Goal: Transaction & Acquisition: Purchase product/service

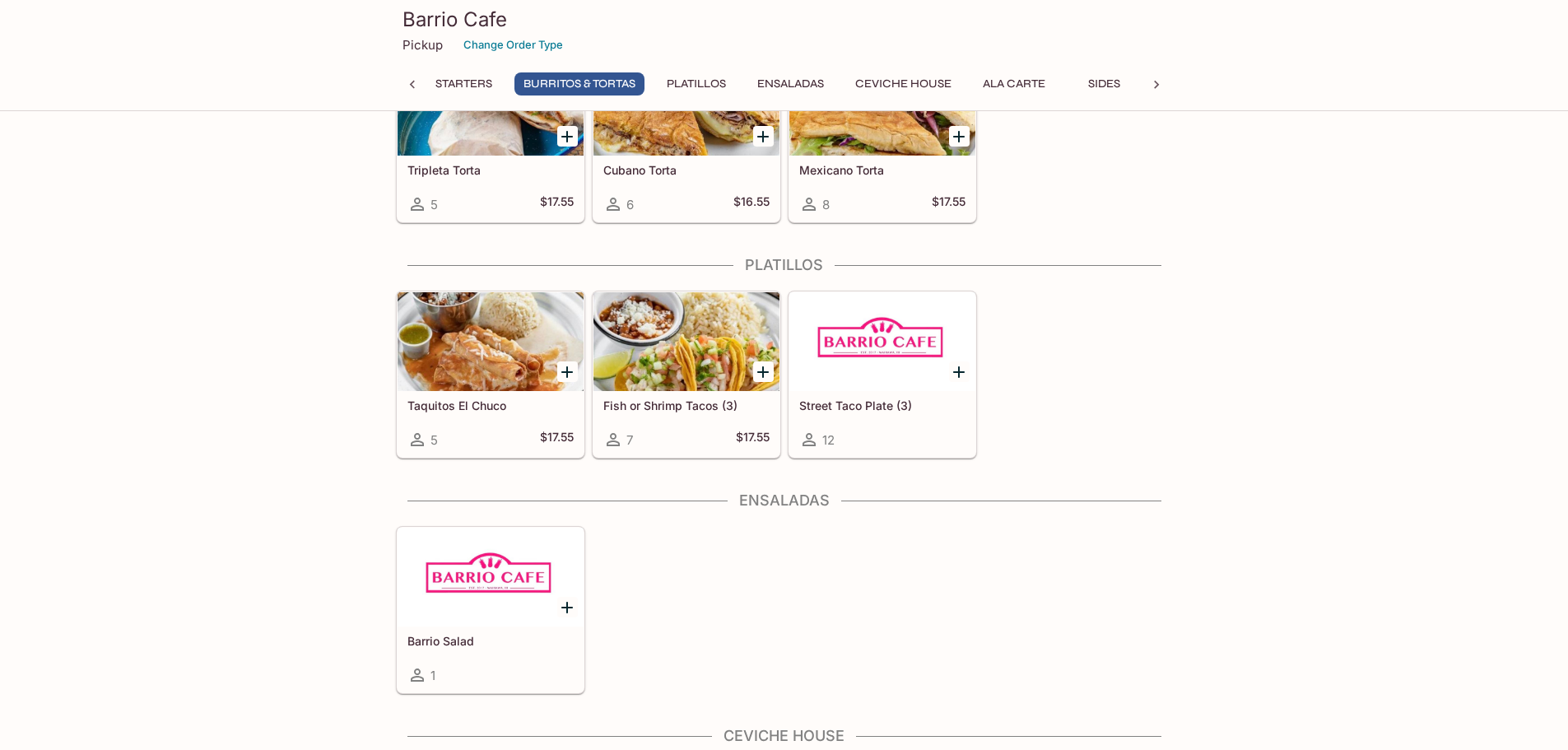
scroll to position [1030, 0]
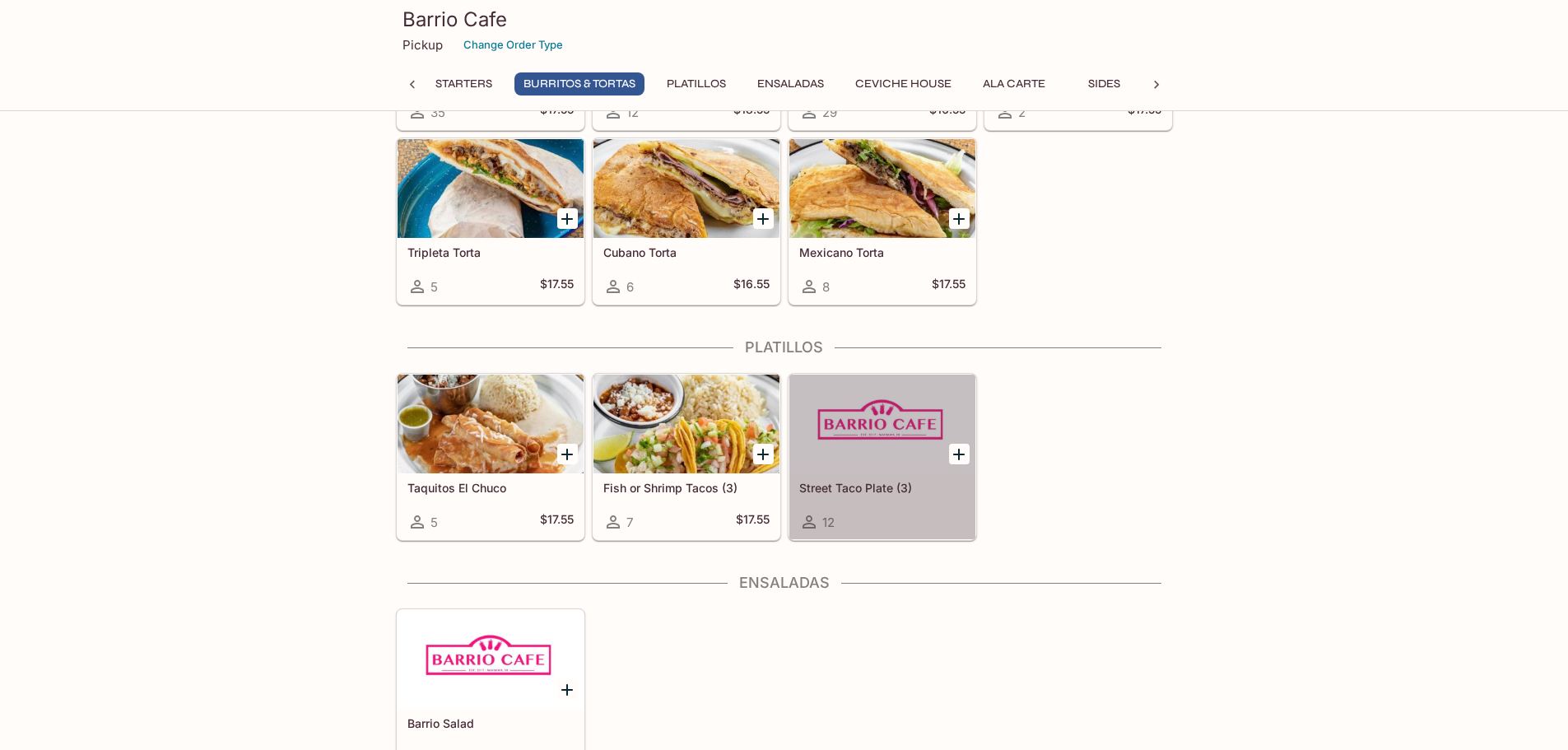
click at [859, 427] on div at bounding box center [882, 425] width 186 height 99
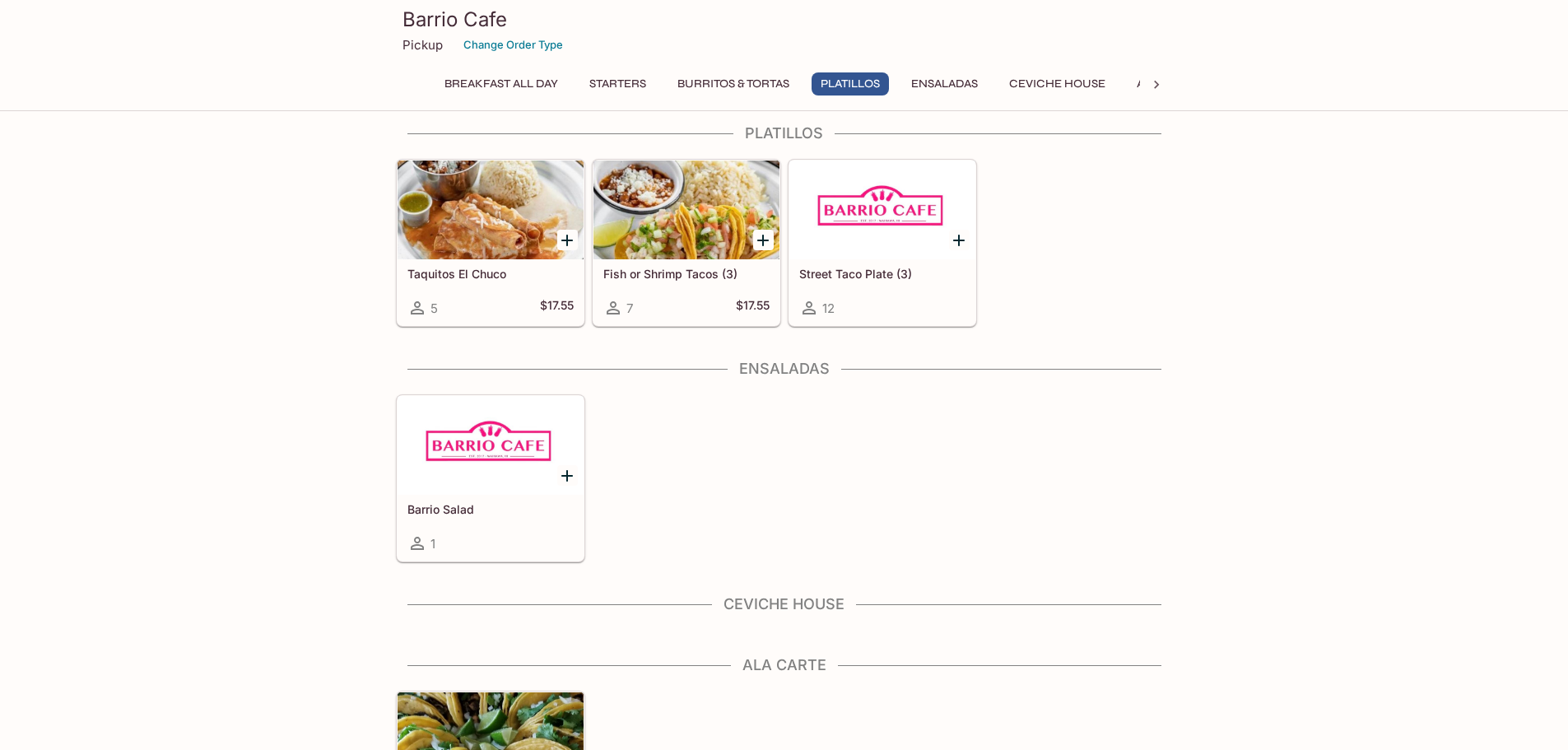
scroll to position [1234, 0]
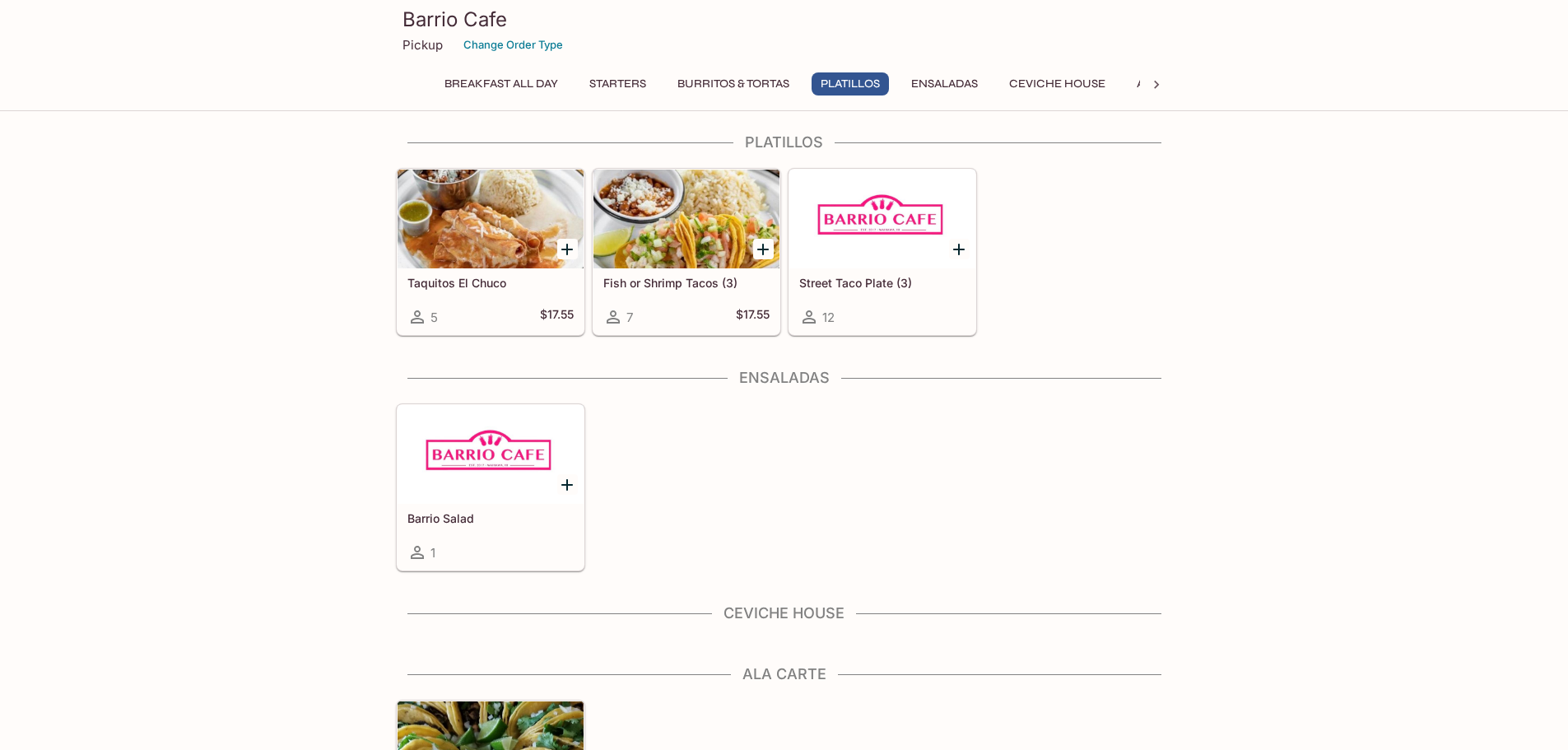
click at [489, 419] on div at bounding box center [490, 454] width 186 height 99
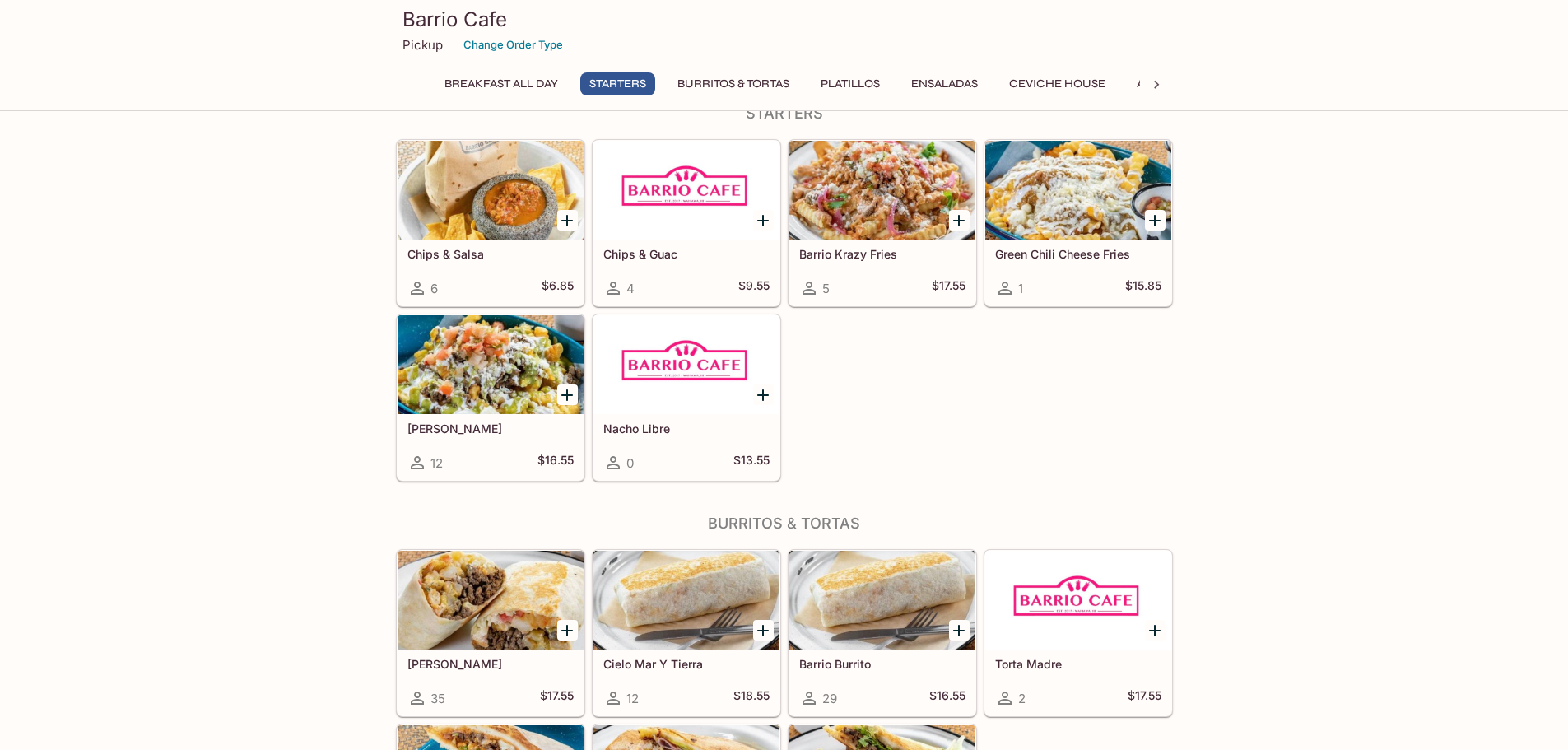
scroll to position [361, 0]
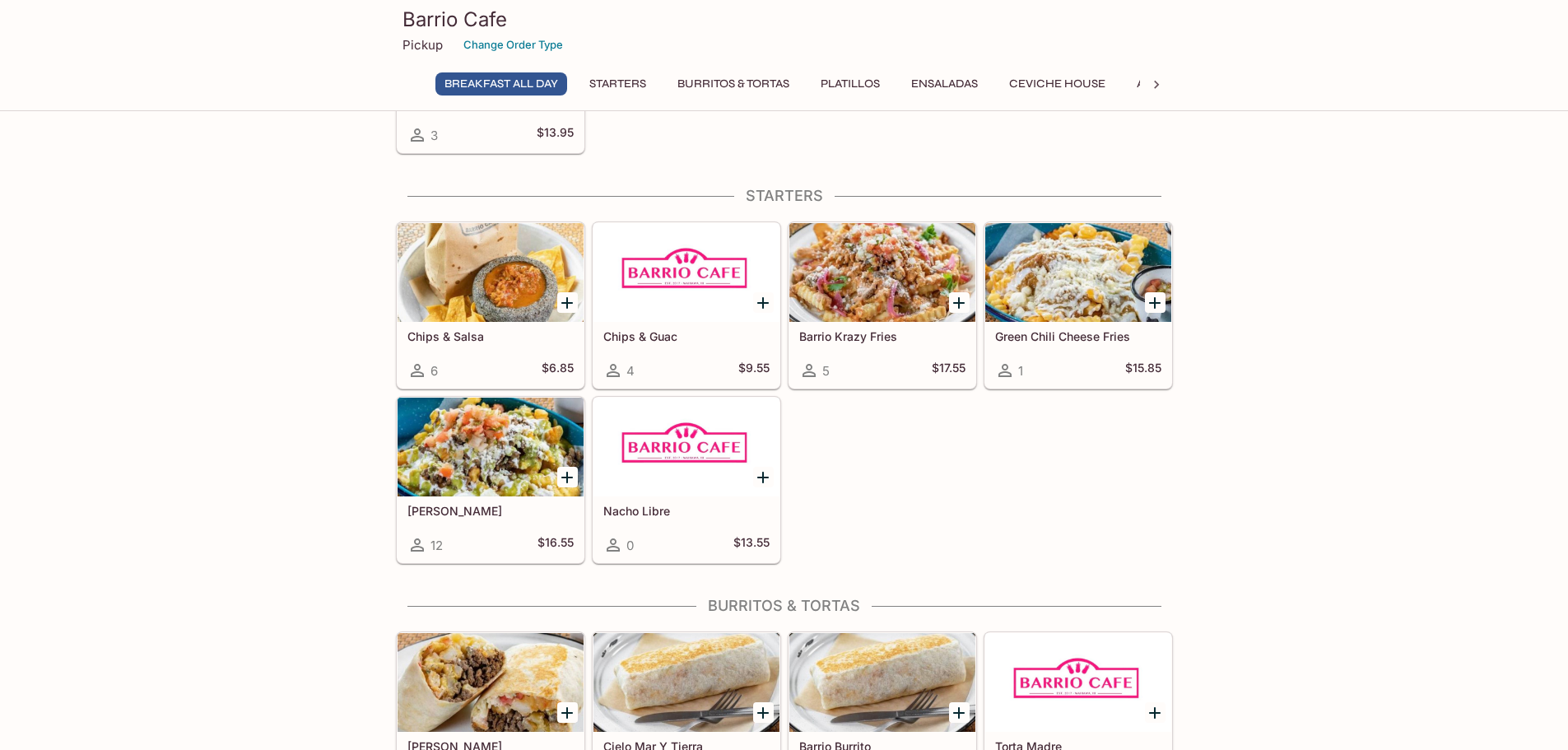
click at [507, 437] on div at bounding box center [490, 447] width 186 height 99
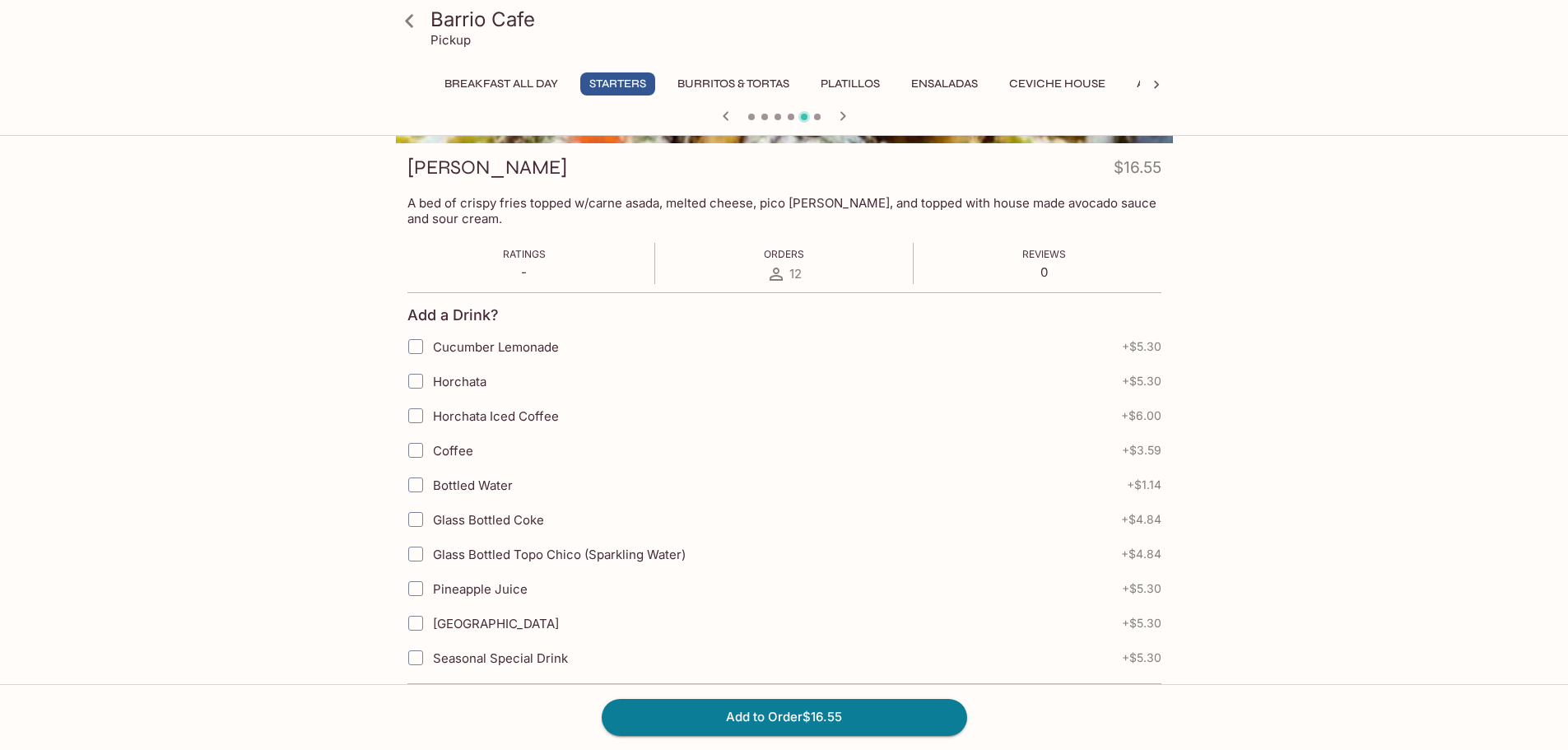
scroll to position [247, 0]
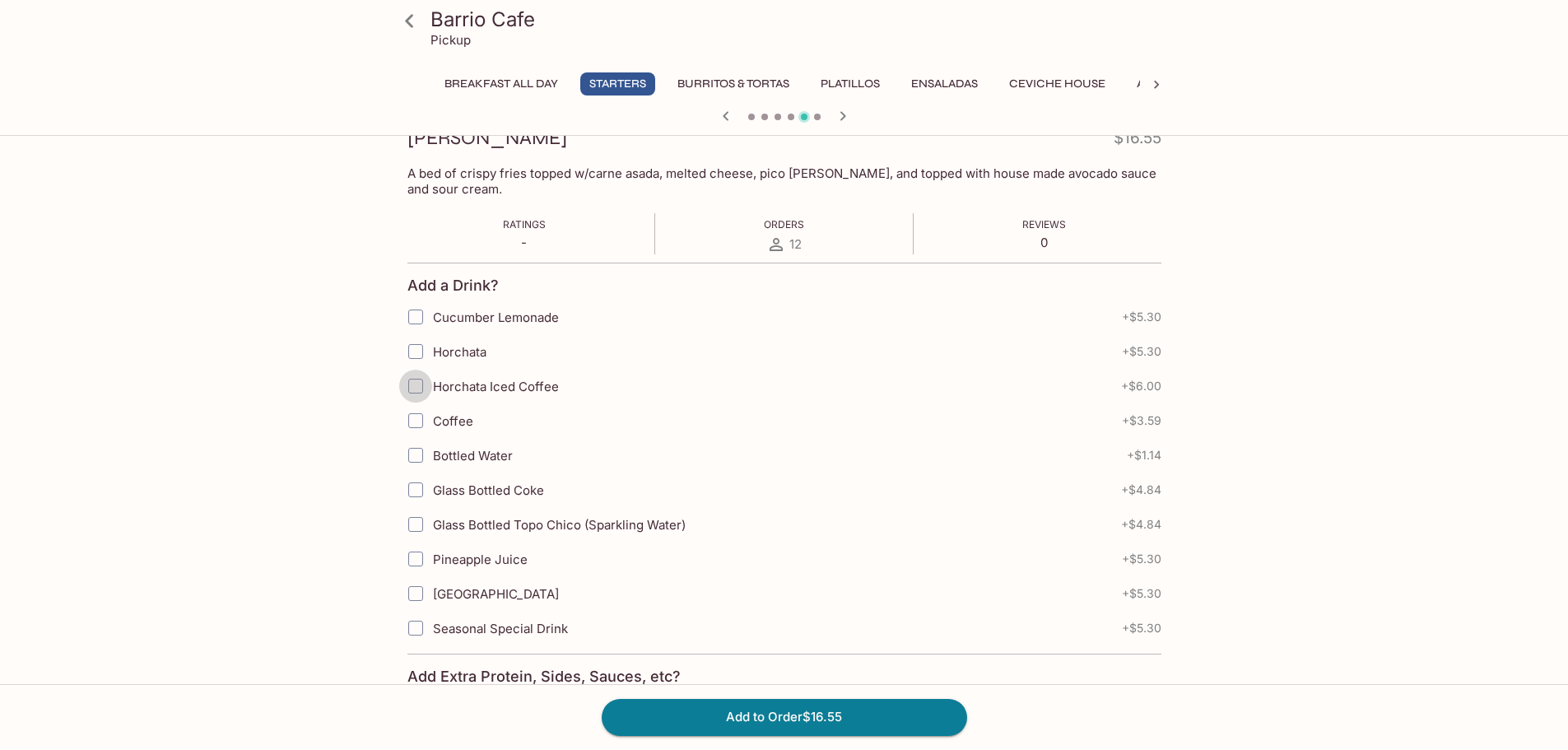
click at [413, 391] on input "Horchata Iced Coffee" at bounding box center [415, 385] width 33 height 33
checkbox input "true"
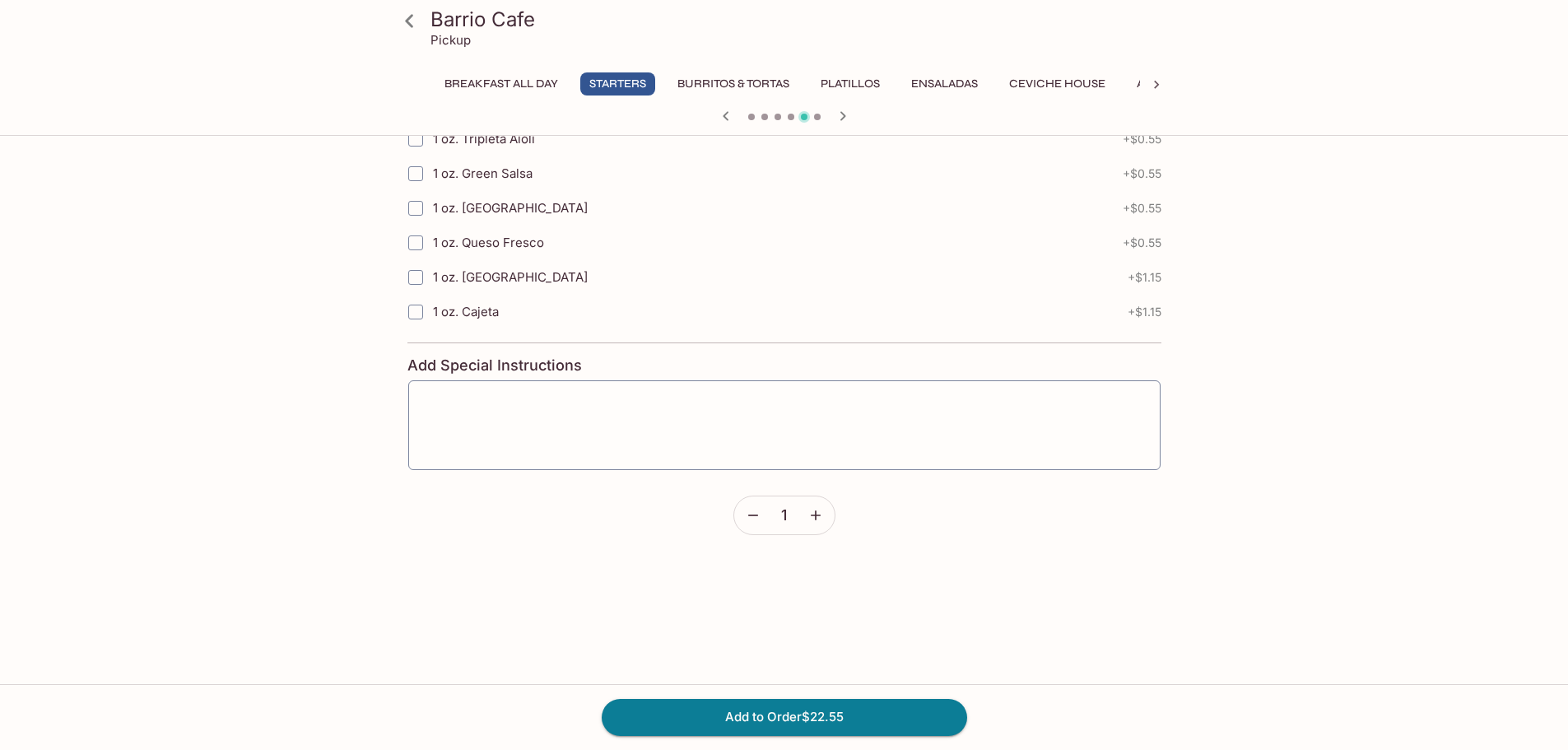
scroll to position [1309, 0]
click at [797, 708] on button "Add to Order $22.55" at bounding box center [784, 716] width 366 height 36
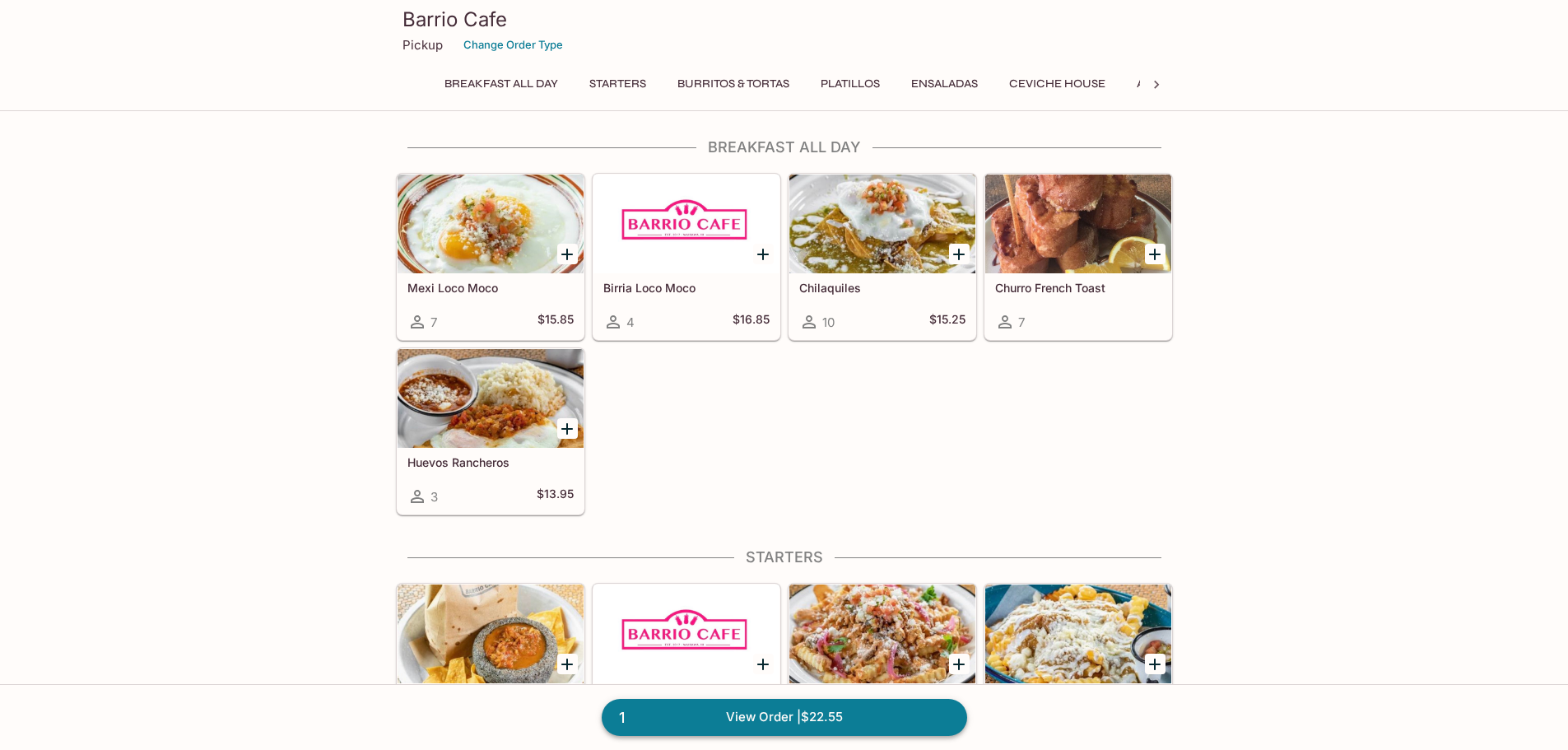
click at [870, 720] on link "1 View Order | $22.55" at bounding box center [784, 716] width 366 height 36
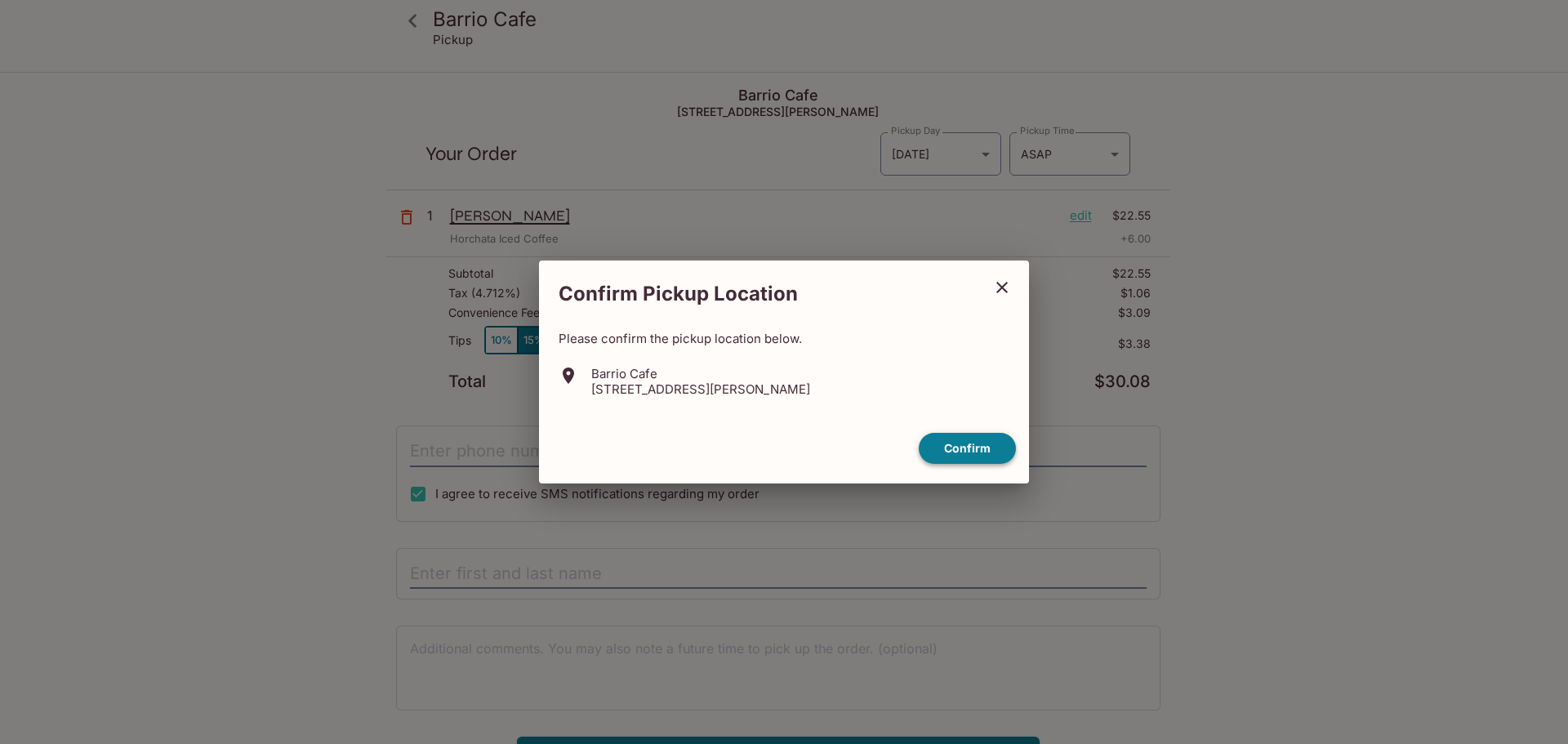
click at [972, 447] on button "Confirm" at bounding box center [967, 449] width 97 height 32
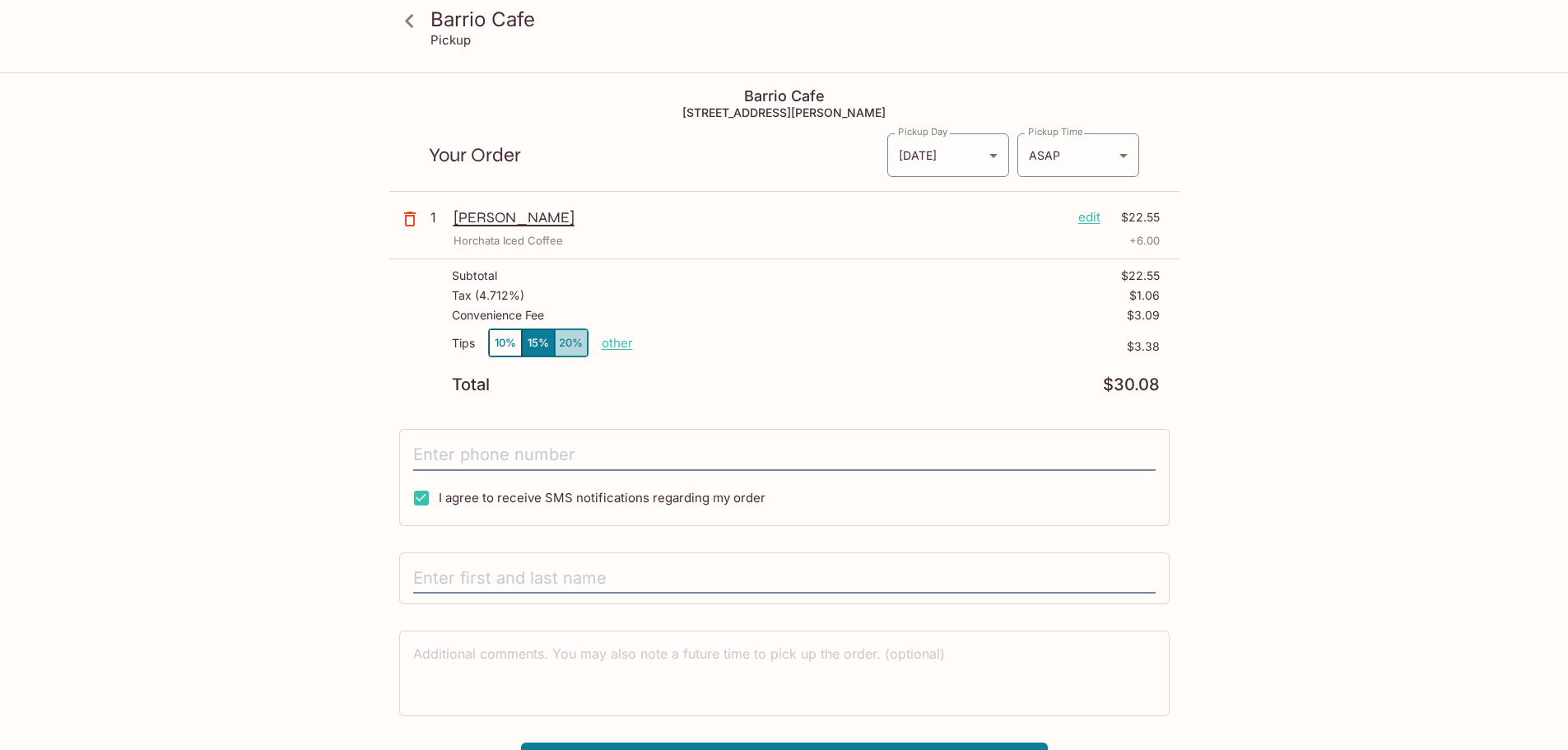
click at [562, 350] on button "20%" at bounding box center [570, 342] width 33 height 27
click at [530, 348] on button "15%" at bounding box center [538, 342] width 33 height 27
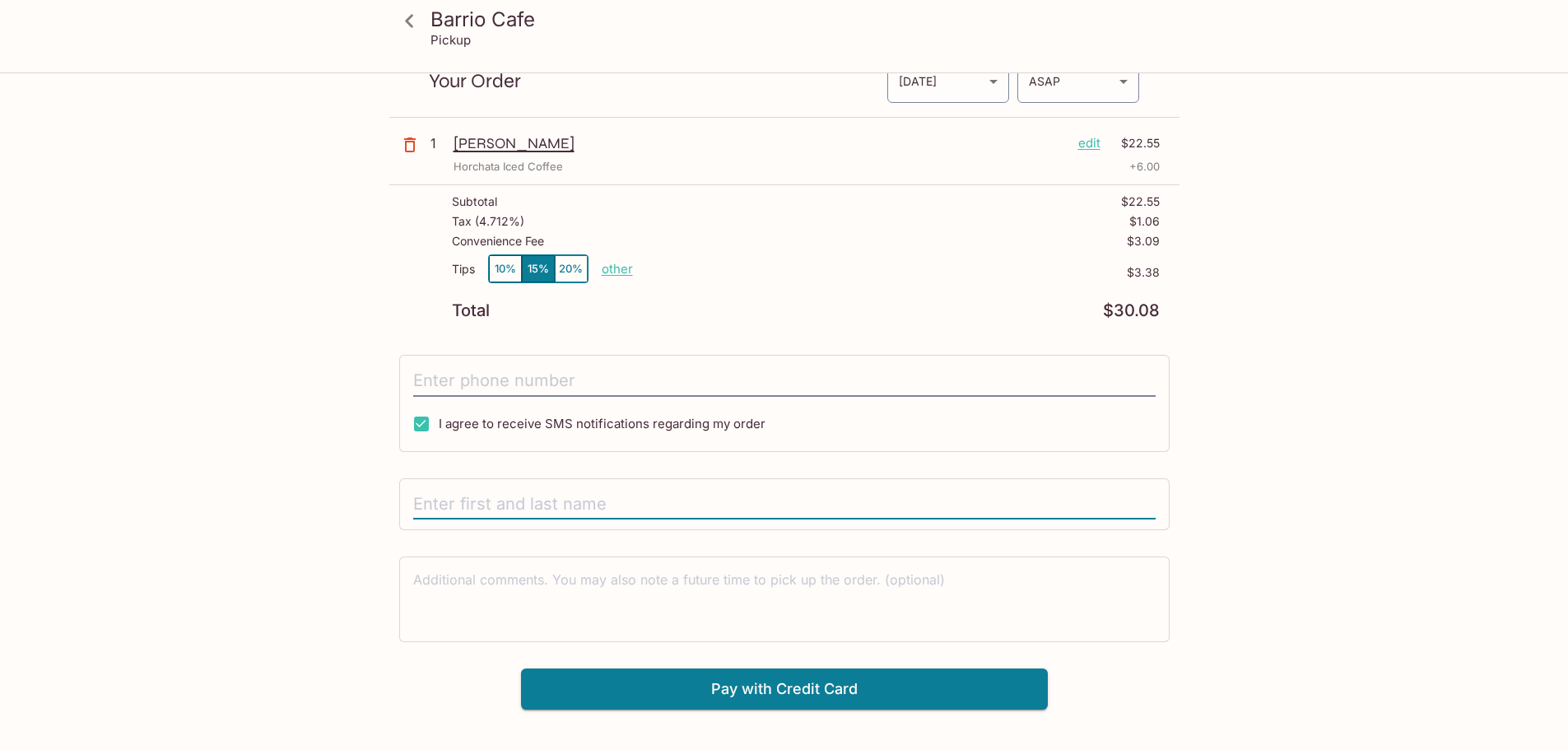
click at [591, 498] on input "text" at bounding box center [784, 504] width 742 height 31
type input "r"
click at [883, 703] on button "Pay with Credit Card" at bounding box center [784, 689] width 526 height 41
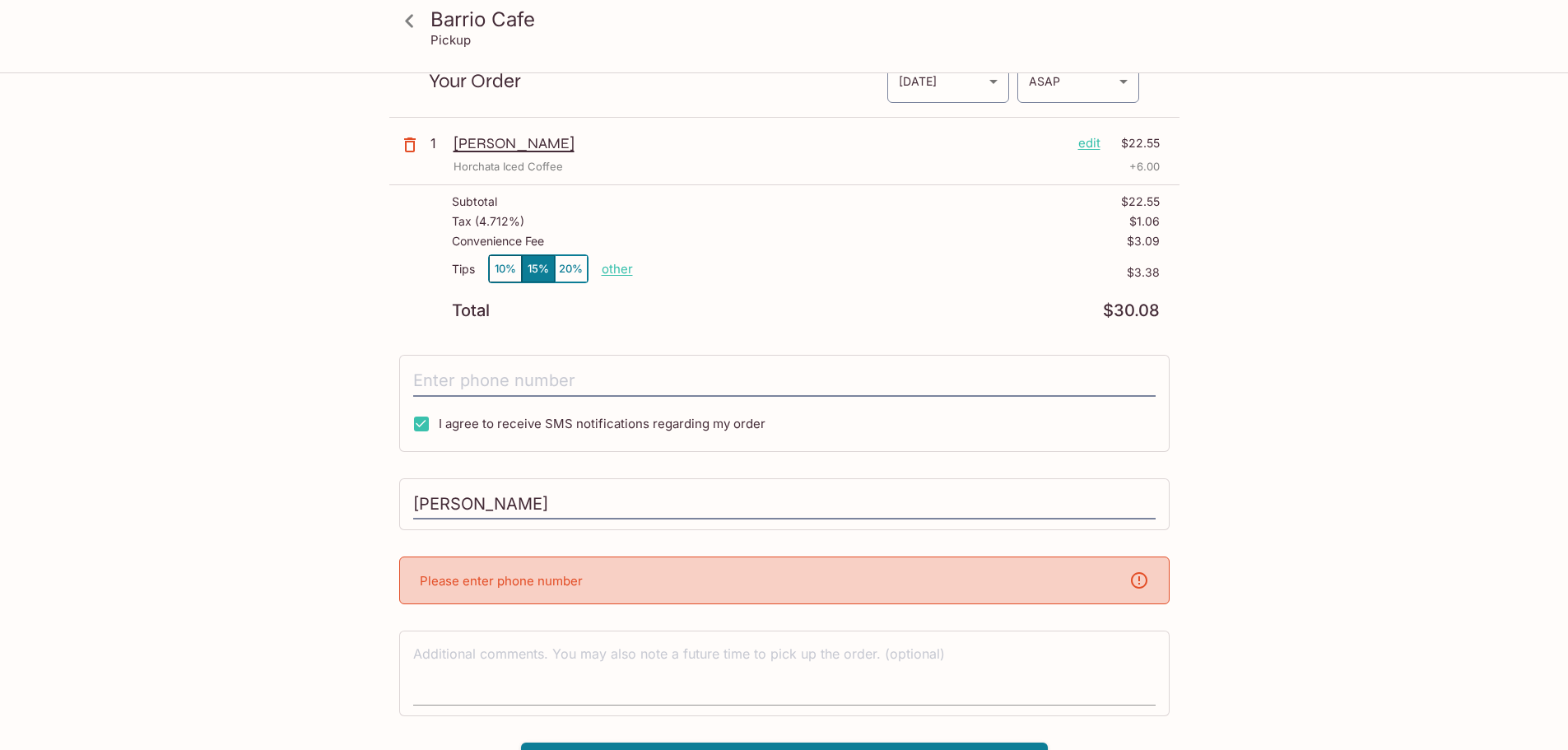
click at [837, 647] on textarea at bounding box center [784, 672] width 742 height 57
click at [710, 503] on input "[PERSON_NAME]" at bounding box center [784, 504] width 742 height 31
drag, startPoint x: 1138, startPoint y: 583, endPoint x: 1220, endPoint y: 541, distance: 92.1
click at [1140, 582] on icon at bounding box center [1139, 580] width 20 height 20
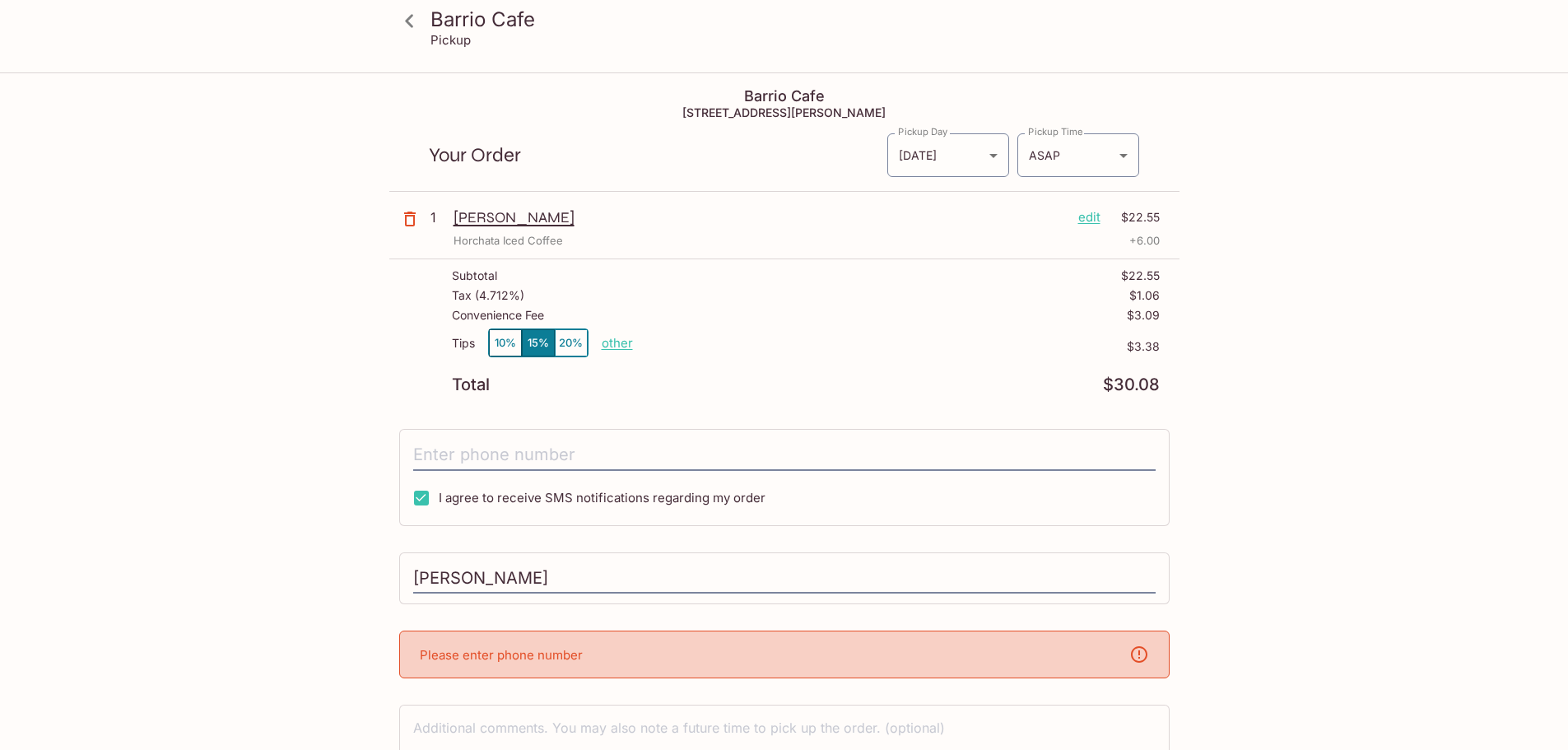
scroll to position [108, 0]
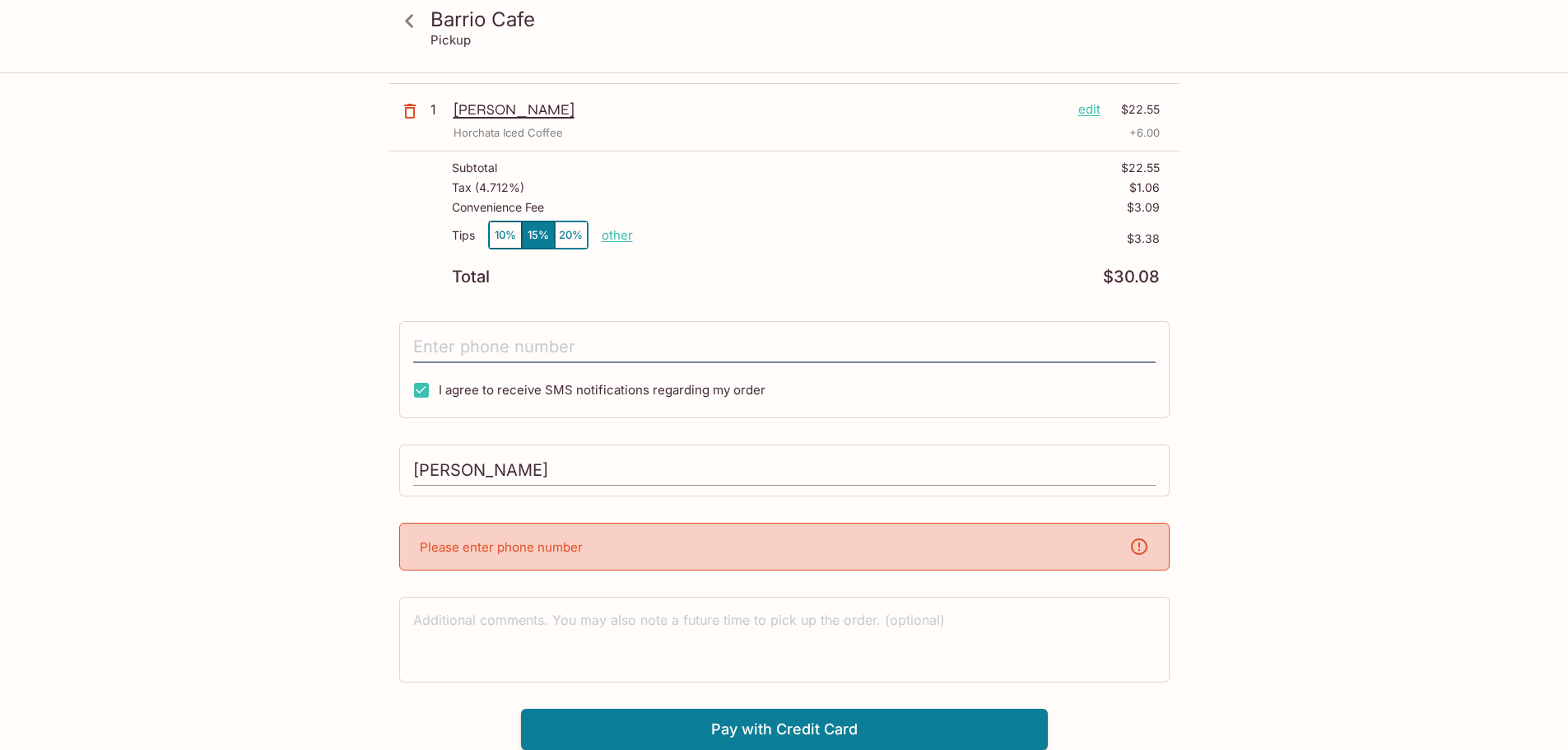
click at [911, 473] on input "[PERSON_NAME]" at bounding box center [784, 470] width 742 height 31
type input "[PERSON_NAME] [PHONE_NUMBER]"
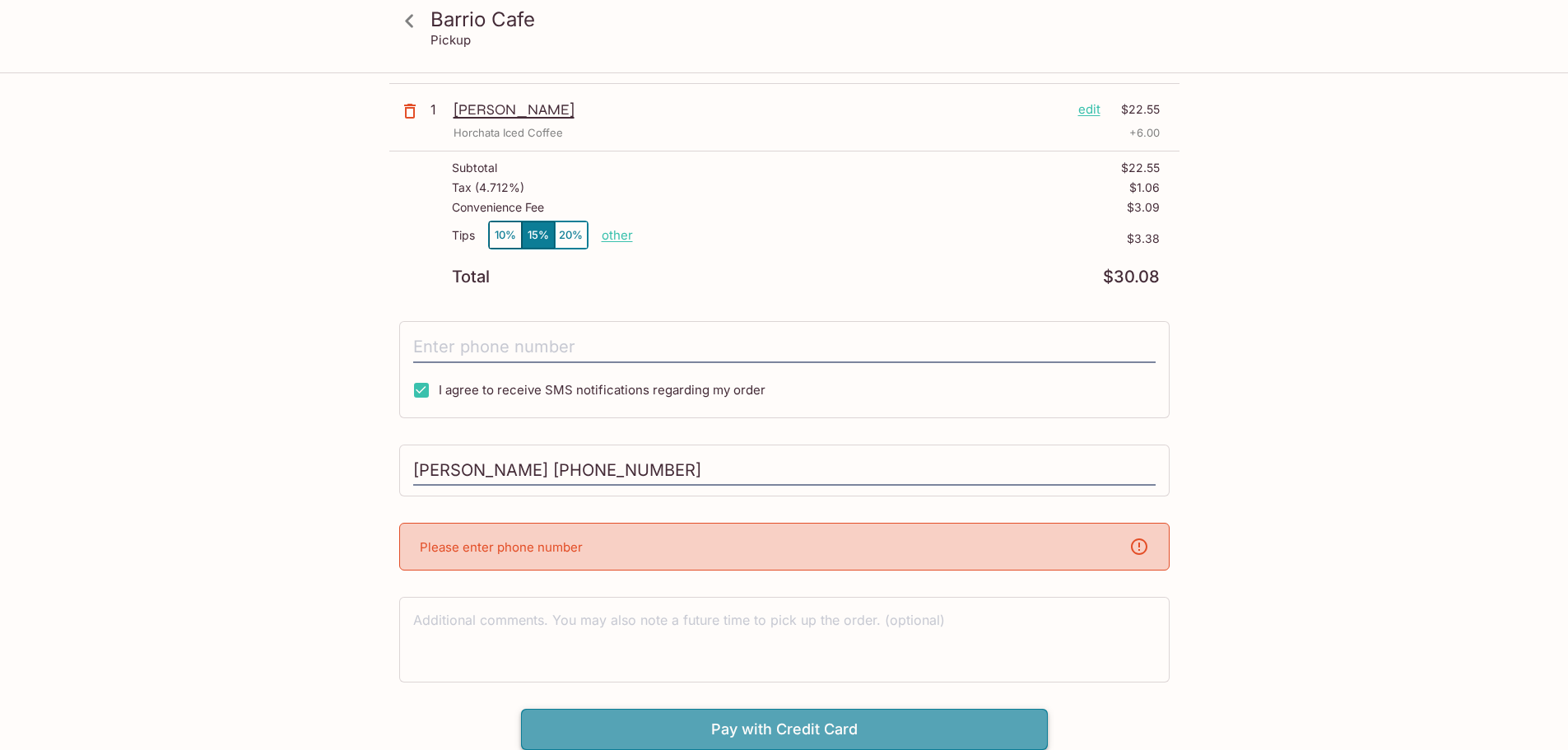
click at [839, 725] on button "Pay with Credit Card" at bounding box center [784, 729] width 526 height 41
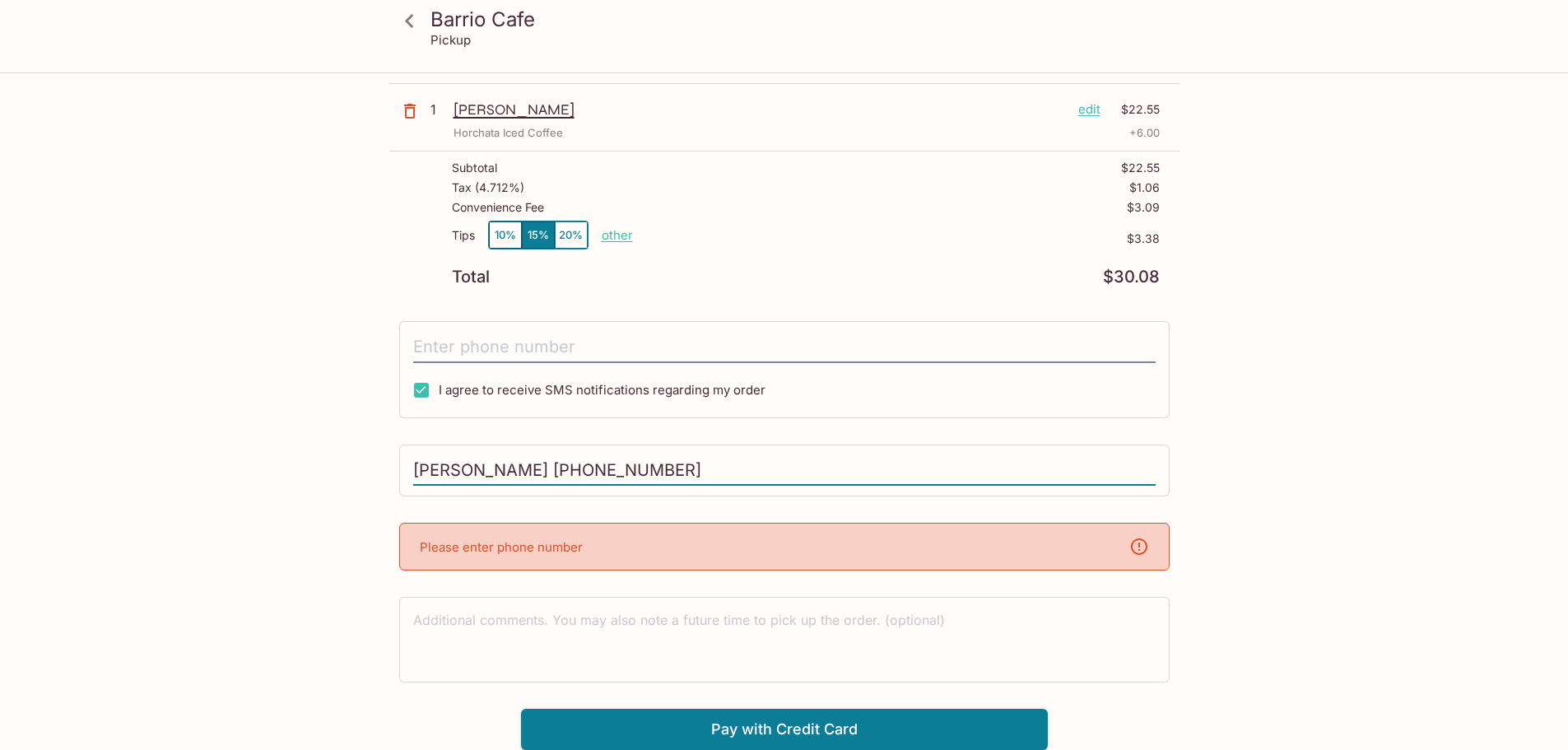
drag, startPoint x: 828, startPoint y: 460, endPoint x: 299, endPoint y: 462, distance: 529.0
click at [299, 462] on div "Barrio Cafe [GEOGRAPHIC_DATA] [STREET_ADDRESS] Your Order Pickup Day [DATE] [DA…" at bounding box center [784, 358] width 1054 height 784
type input "[PERSON_NAME]"
click at [481, 351] on input "tel" at bounding box center [784, 347] width 742 height 31
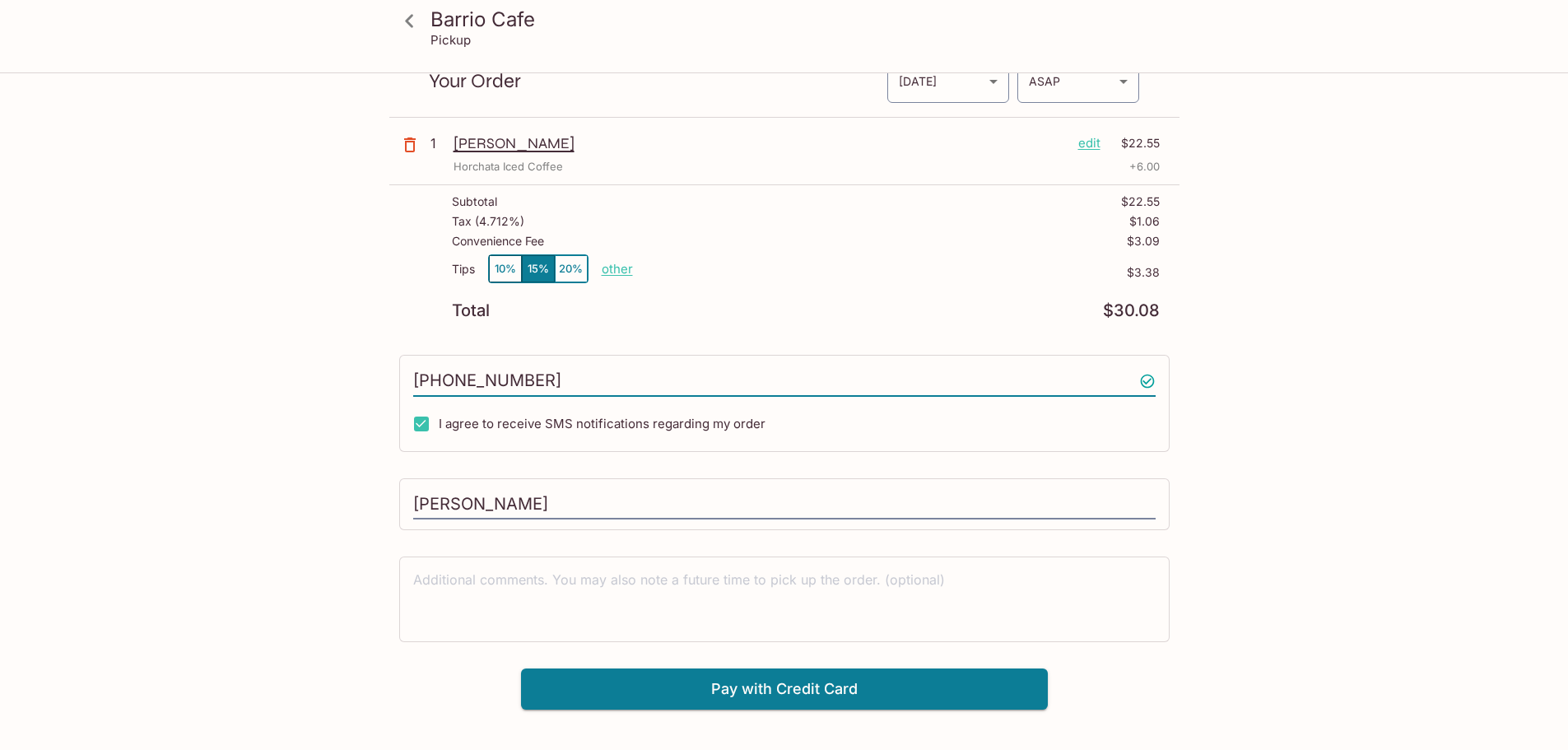
scroll to position [74, 0]
type input "[PHONE_NUMBER]"
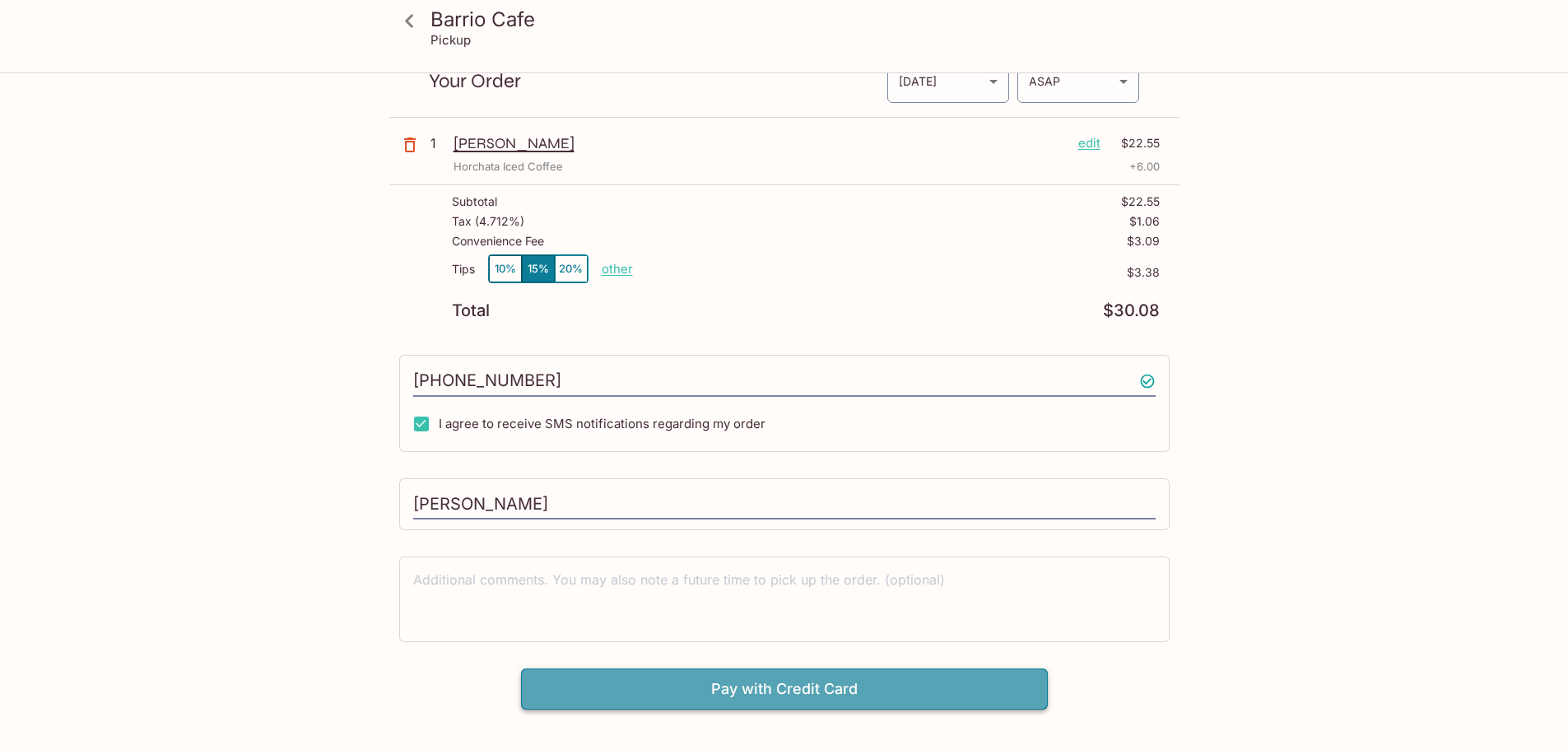
click at [684, 692] on button "Pay with Credit Card" at bounding box center [784, 689] width 526 height 41
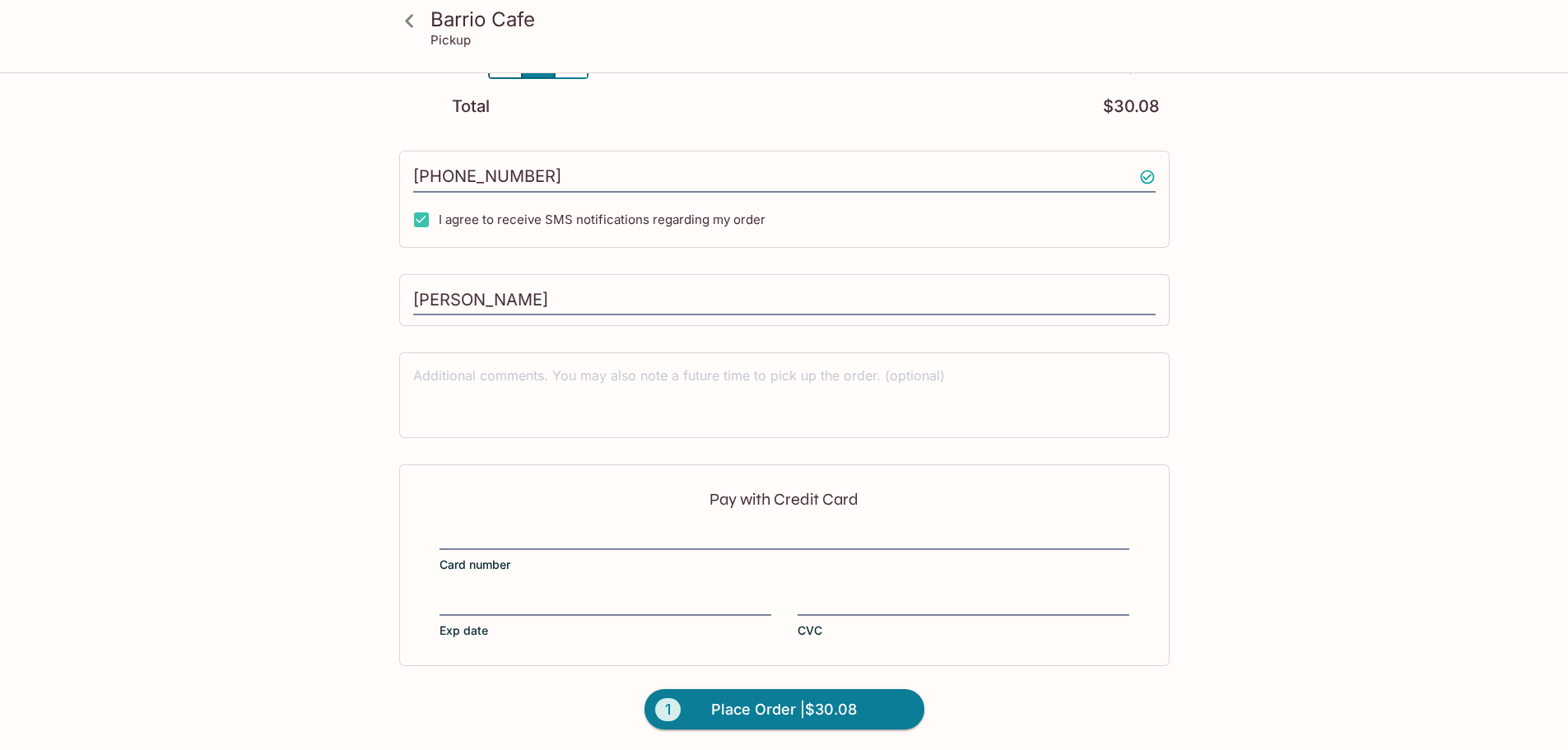
scroll to position [281, 0]
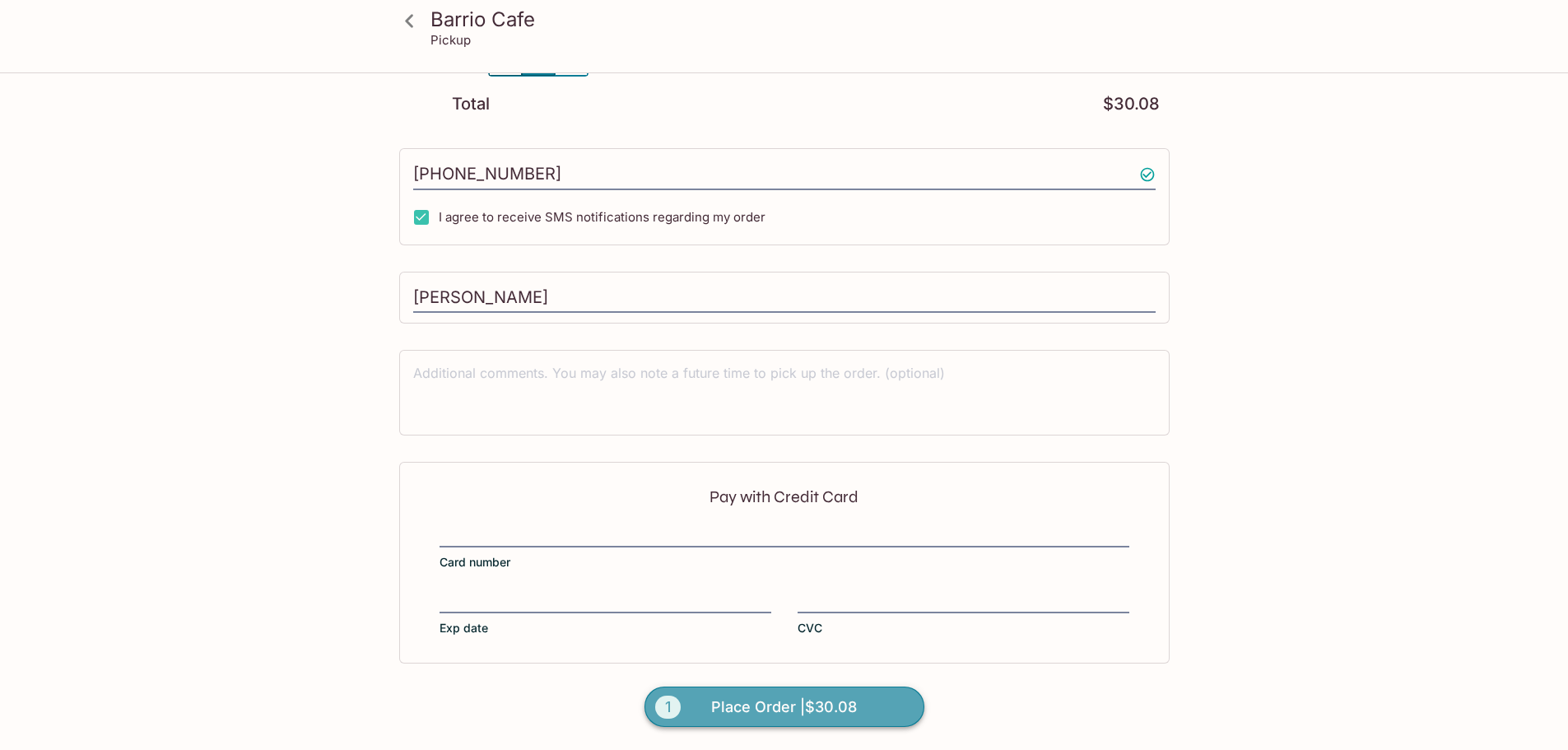
click at [840, 699] on span "Place Order | $30.08" at bounding box center [784, 707] width 146 height 26
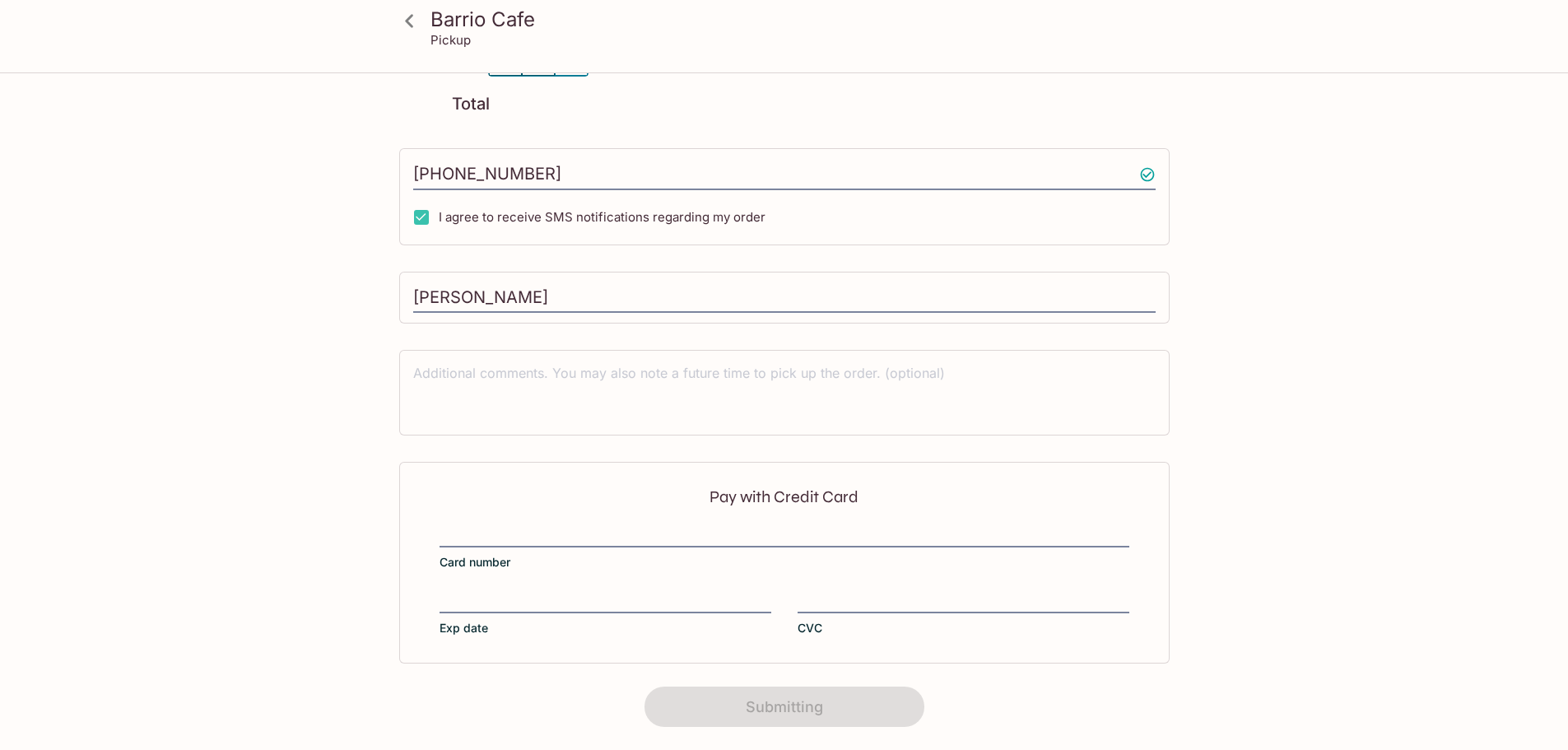
scroll to position [0, 0]
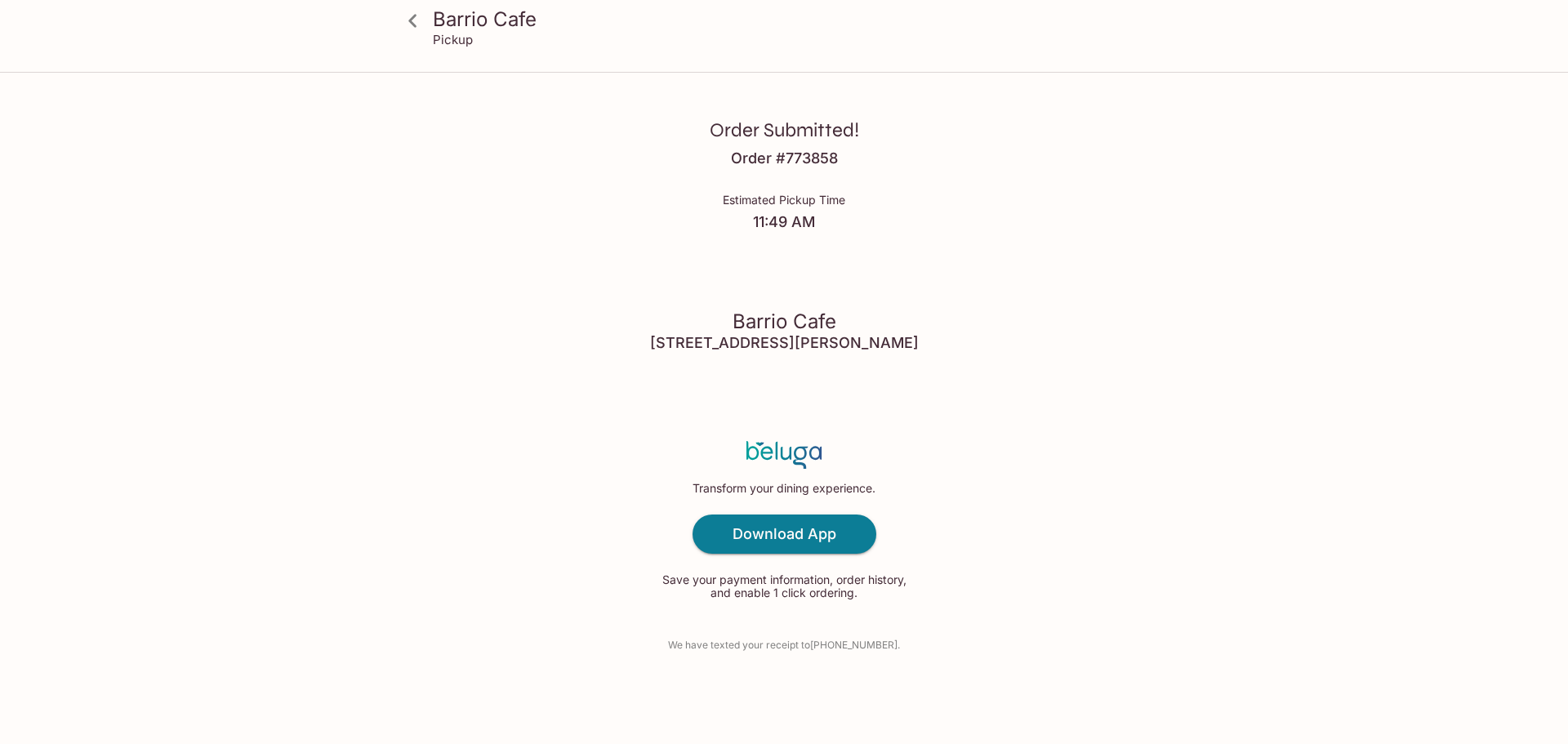
click at [409, 24] on icon at bounding box center [413, 20] width 29 height 29
